Goal: Use online tool/utility: Utilize a website feature to perform a specific function

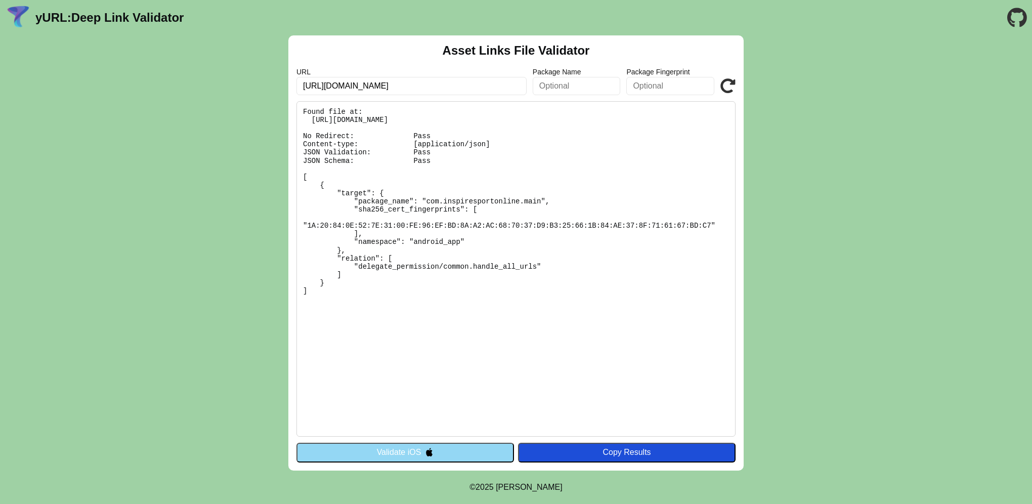
click at [456, 461] on div "Asset Links File Validator URL [URL][DOMAIN_NAME] Package Name Package Fingerpr…" at bounding box center [515, 252] width 455 height 435
click at [430, 455] on img at bounding box center [429, 452] width 9 height 9
